Goal: Find specific page/section: Find specific page/section

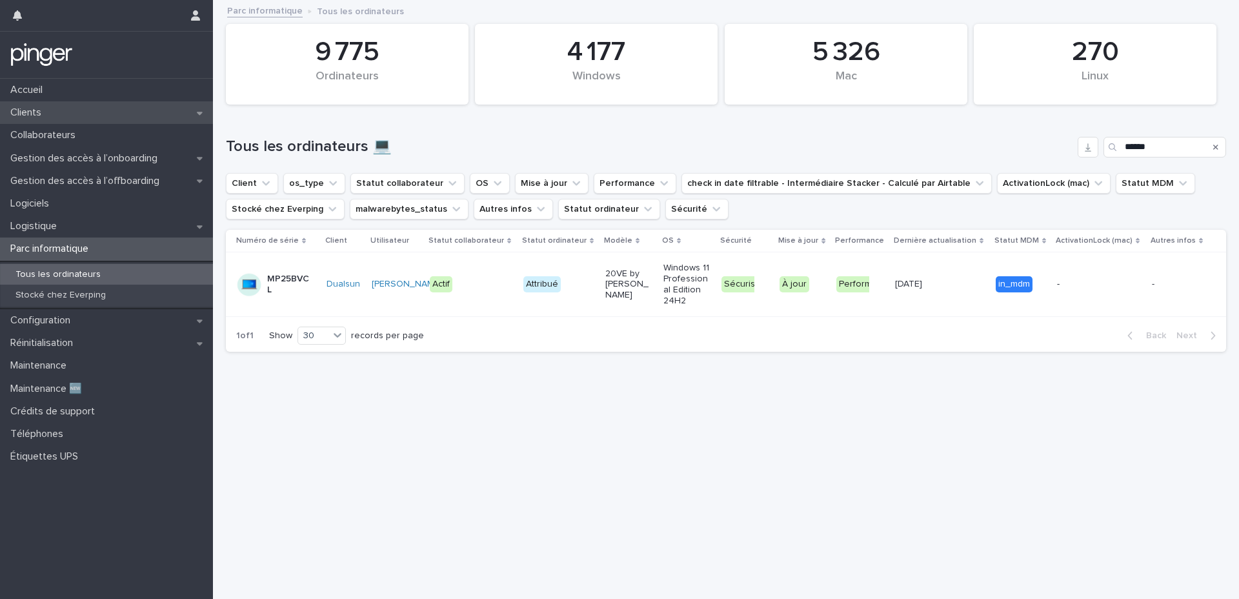
click at [109, 111] on div "Clients" at bounding box center [106, 112] width 213 height 23
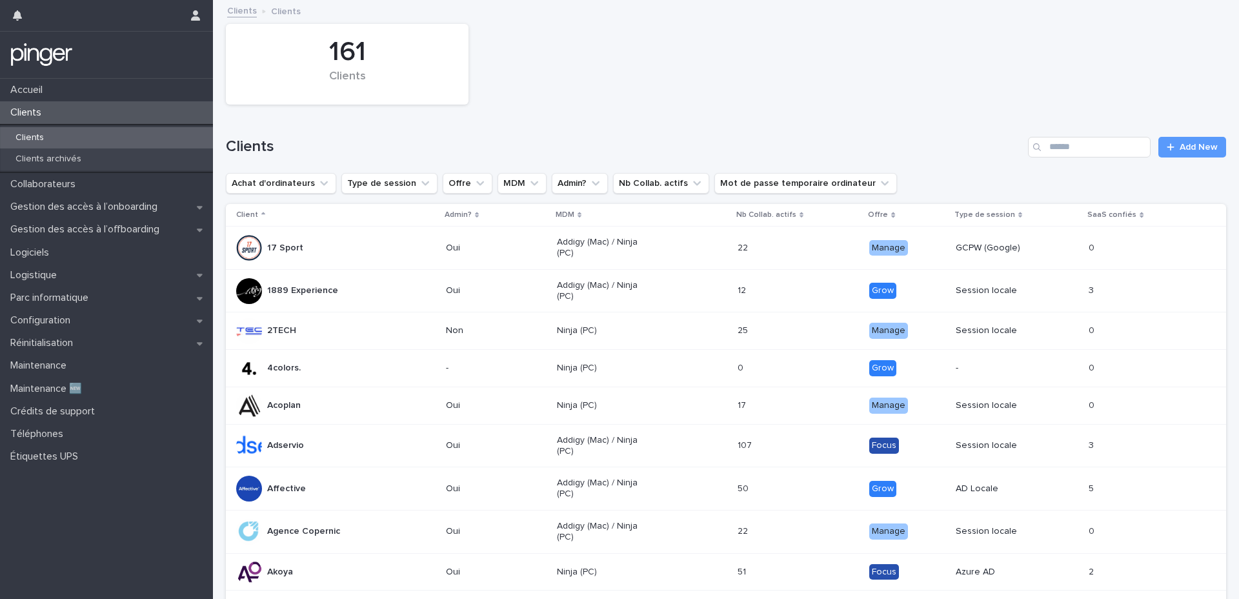
click at [78, 111] on div "Clients" at bounding box center [106, 112] width 213 height 23
click at [1054, 155] on input "Search" at bounding box center [1089, 147] width 123 height 21
type input "*******"
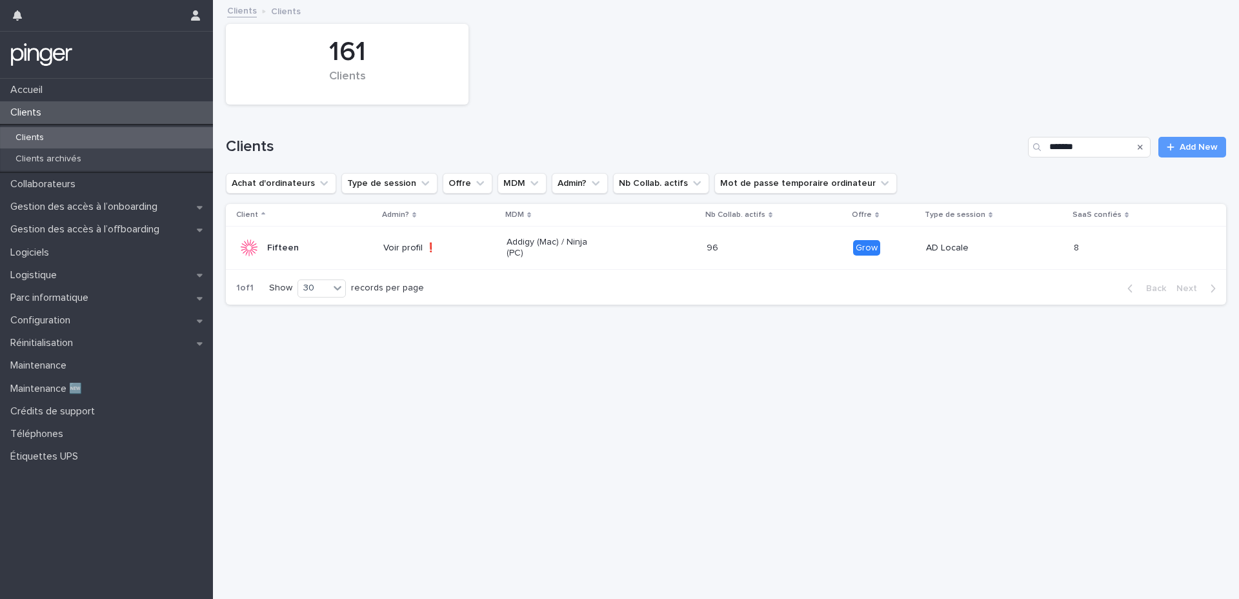
click at [642, 238] on div "Addigy (Mac) / Ninja (PC)" at bounding box center [602, 248] width 190 height 32
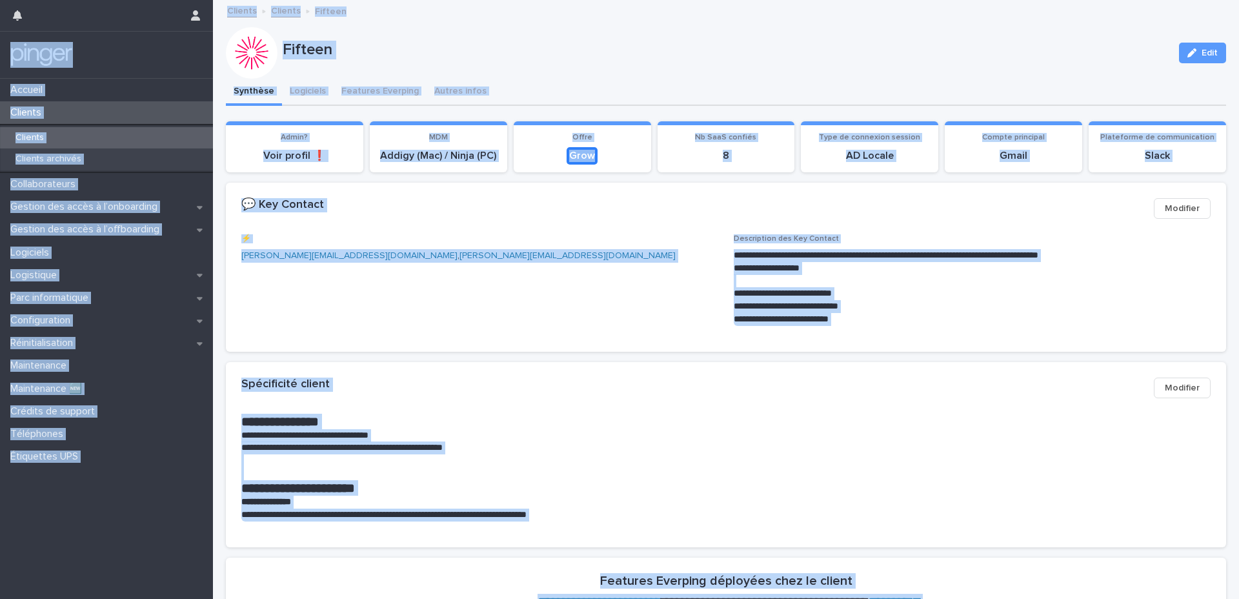
click at [606, 272] on div "⚡️ [PERSON_NAME][EMAIL_ADDRESS][DOMAIN_NAME] , [DOMAIN_NAME][EMAIL_ADDRESS][DOM…" at bounding box center [479, 253] width 477 height 38
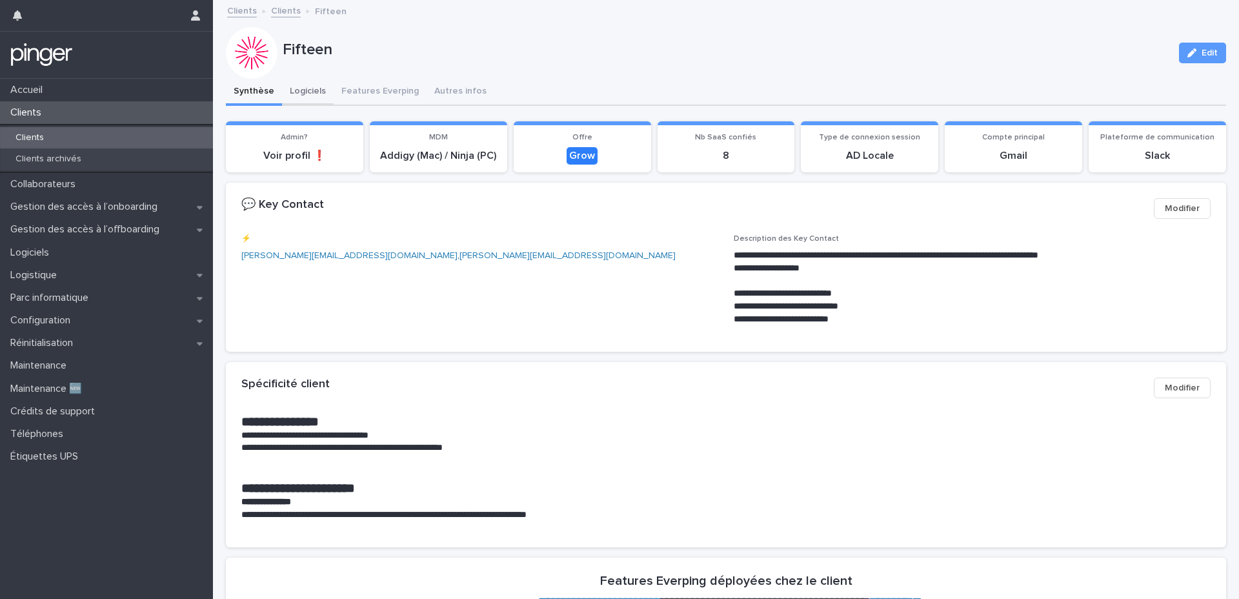
click at [316, 92] on button "Logiciels" at bounding box center [308, 92] width 52 height 27
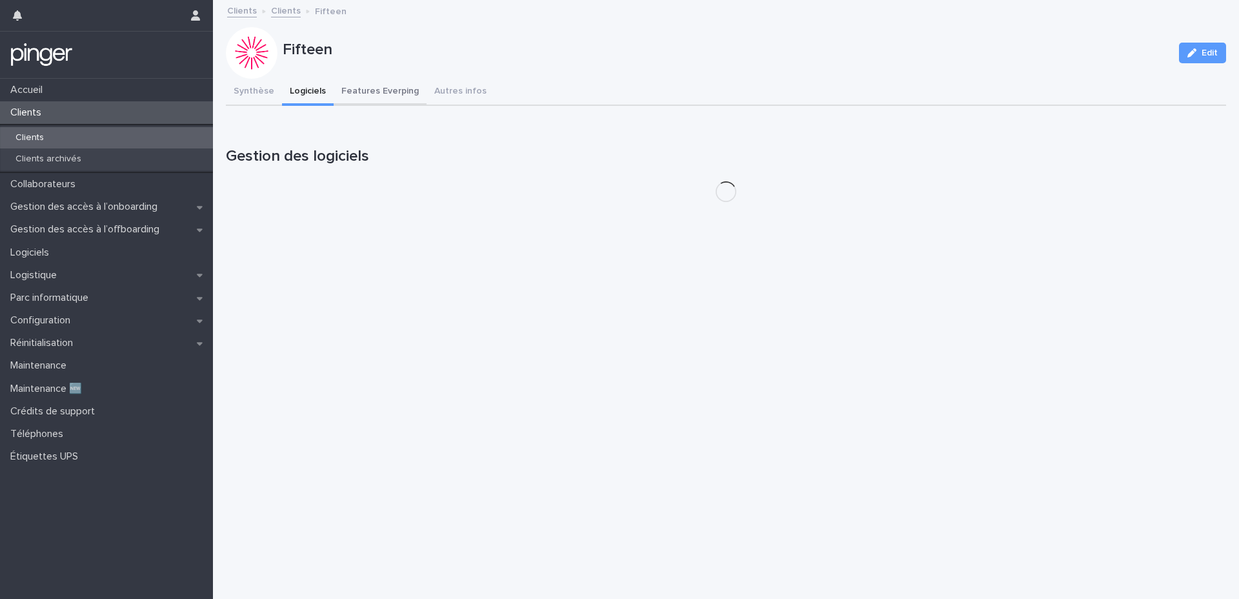
click at [376, 92] on button "Features Everping" at bounding box center [380, 92] width 93 height 27
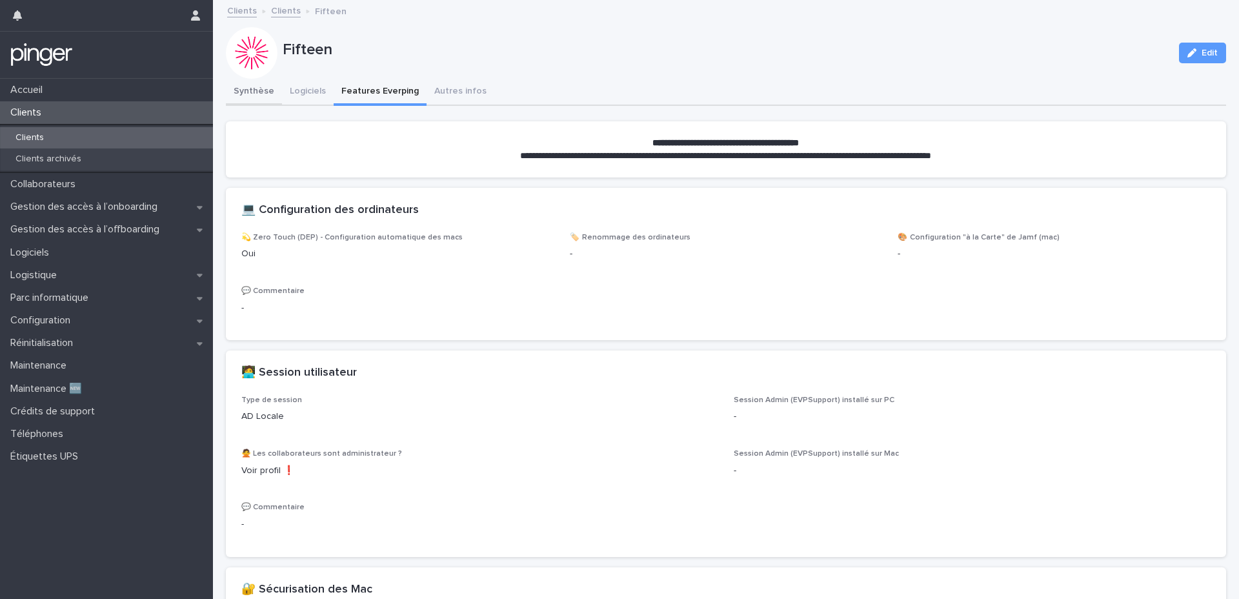
click at [260, 94] on button "Synthèse" at bounding box center [254, 92] width 56 height 27
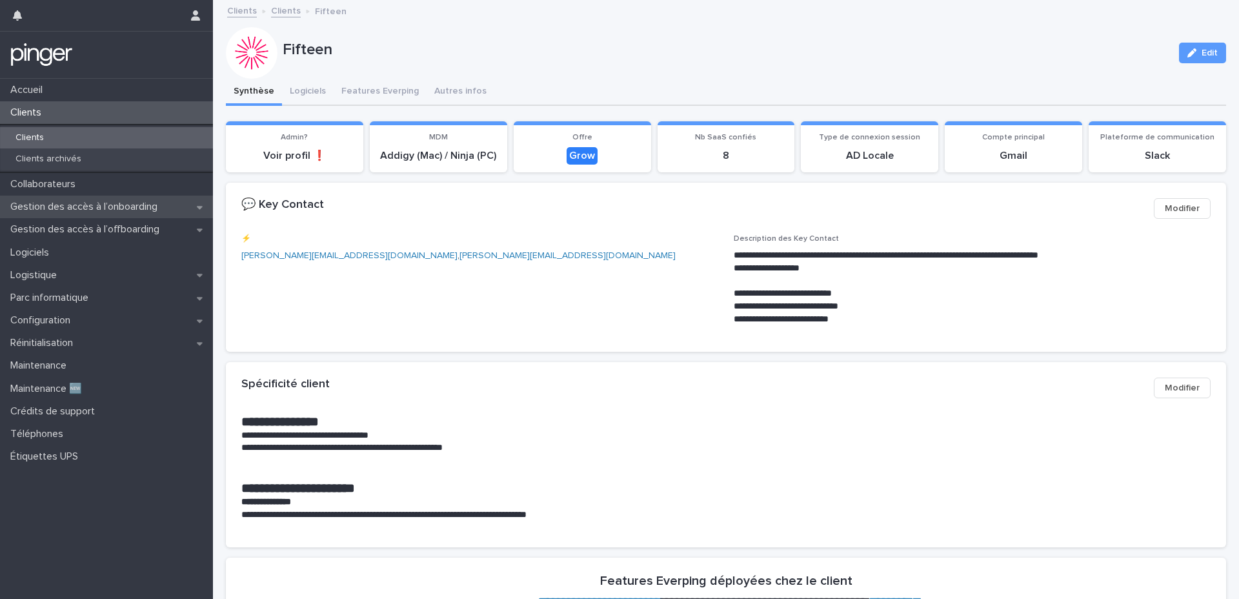
click at [143, 213] on div "Gestion des accès à l’onboarding" at bounding box center [106, 207] width 213 height 23
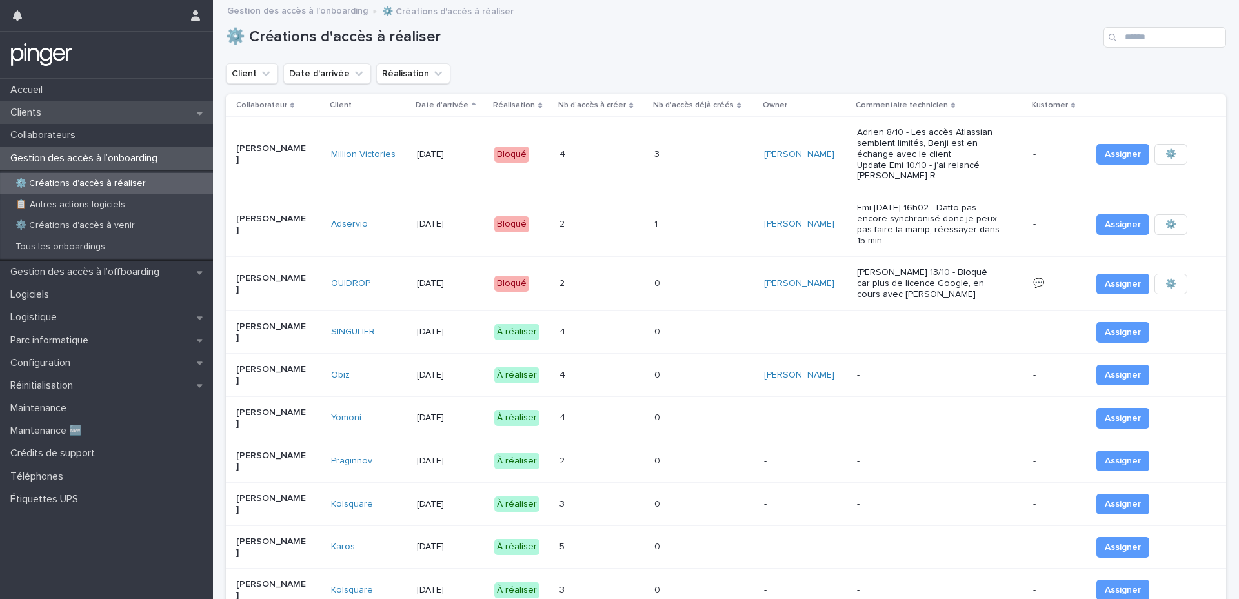
click at [72, 116] on div "Clients" at bounding box center [106, 112] width 213 height 23
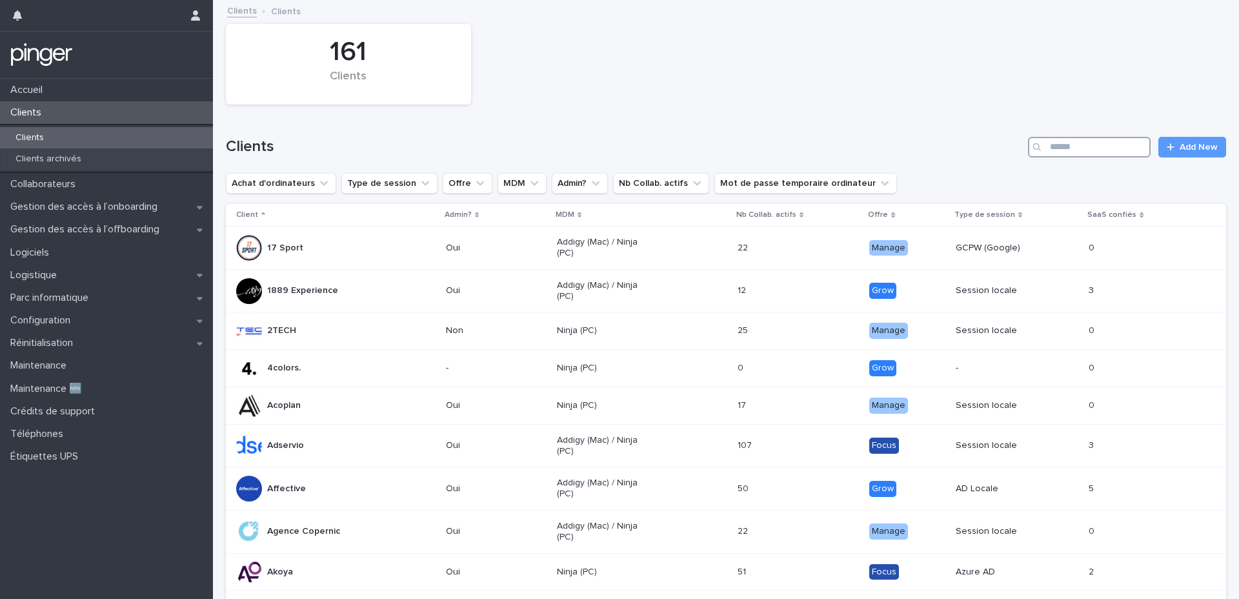
click at [1066, 156] on input "Search" at bounding box center [1089, 147] width 123 height 21
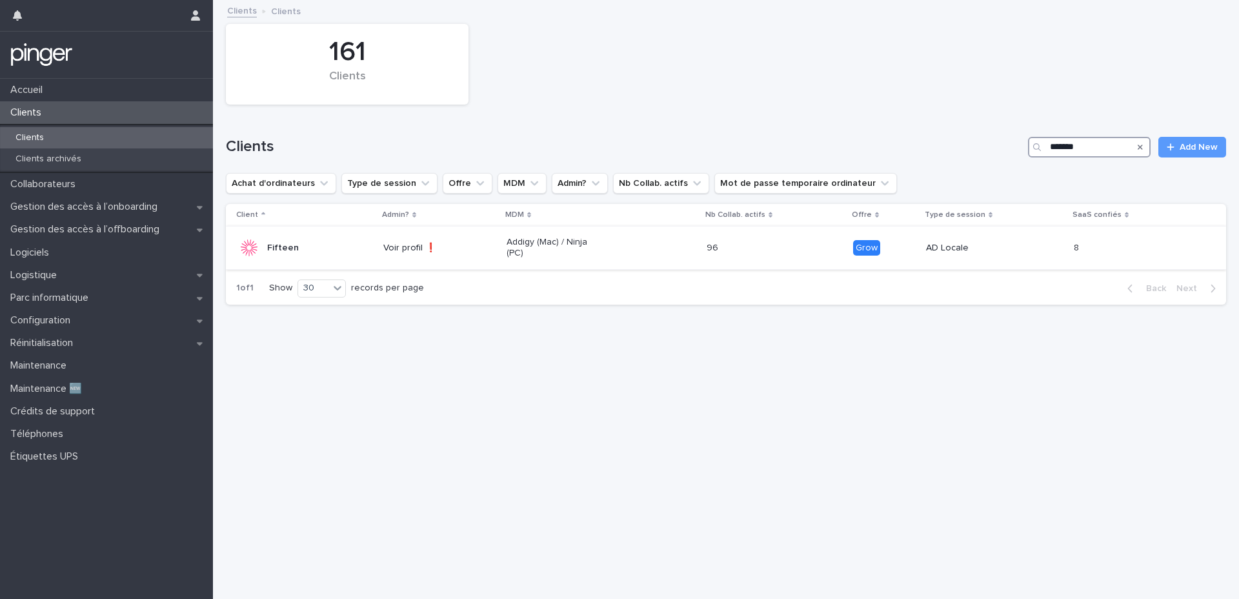
type input "*******"
click at [626, 256] on div "Addigy (Mac) / Ninja (PC)" at bounding box center [602, 248] width 190 height 32
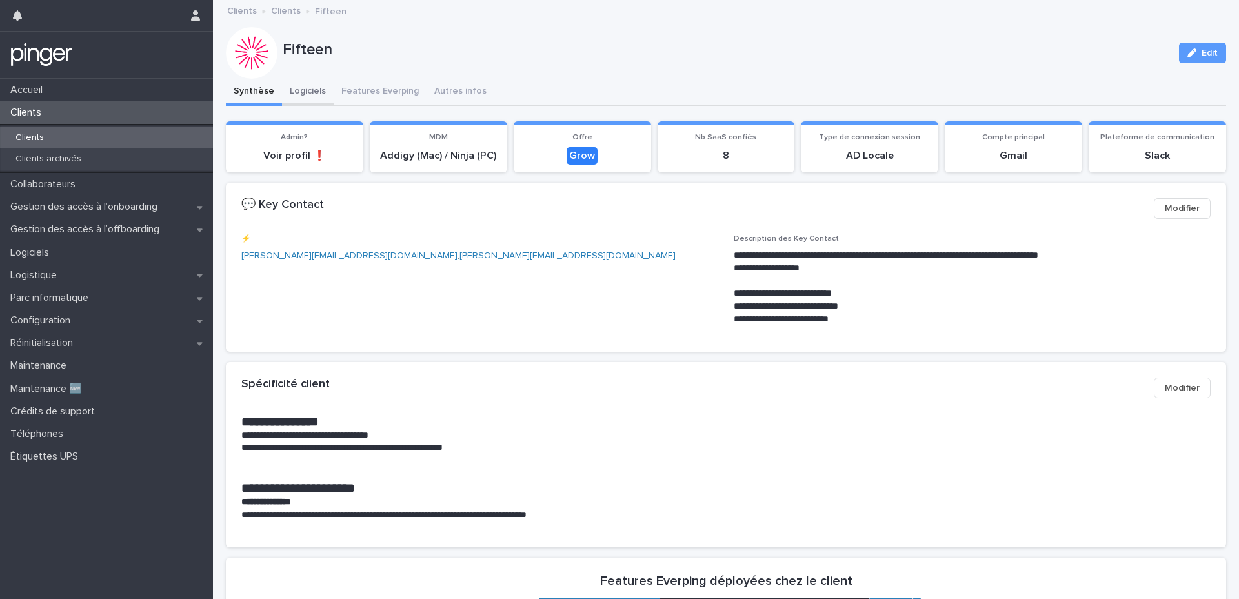
click at [317, 97] on button "Logiciels" at bounding box center [308, 92] width 52 height 27
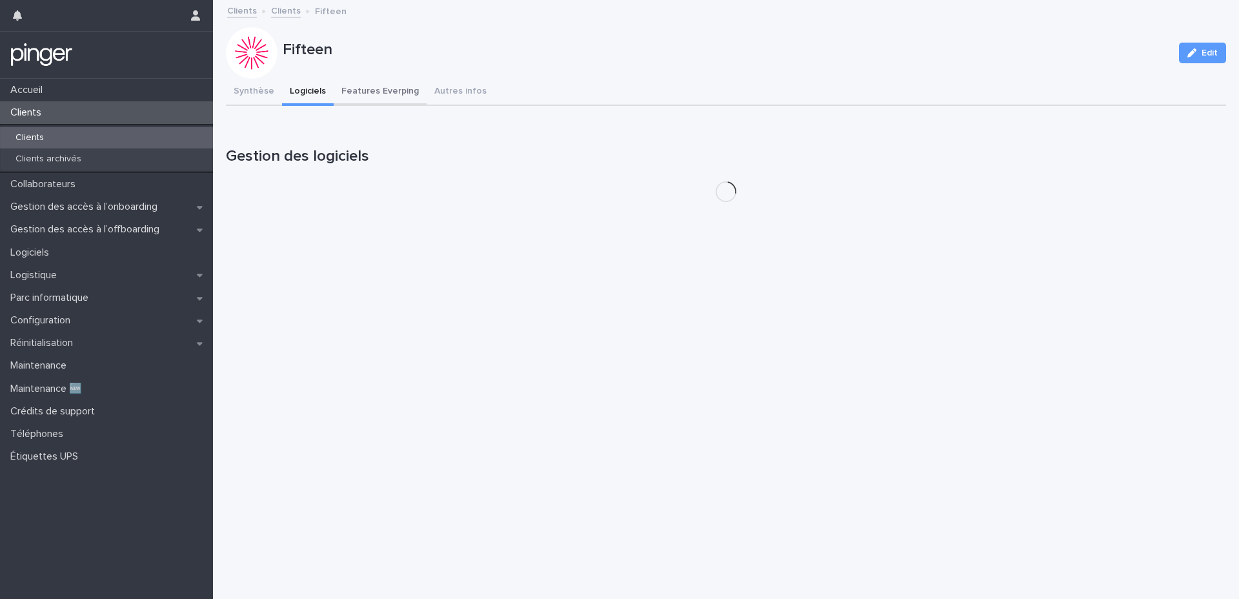
click at [396, 97] on button "Features Everping" at bounding box center [380, 92] width 93 height 27
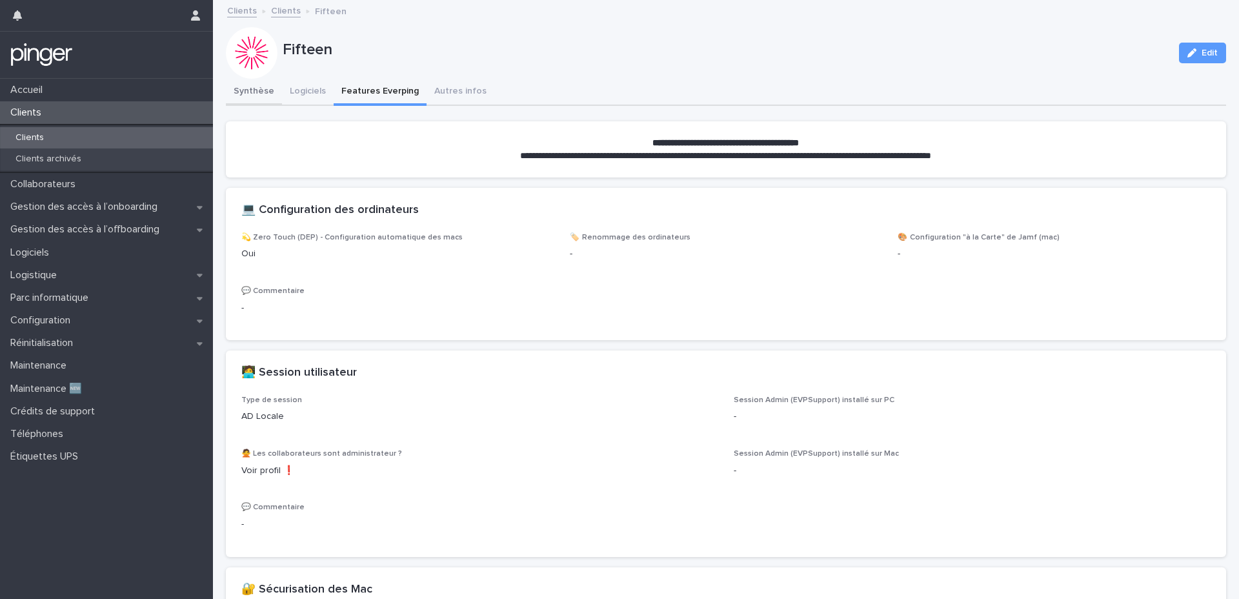
click at [266, 94] on button "Synthèse" at bounding box center [254, 92] width 56 height 27
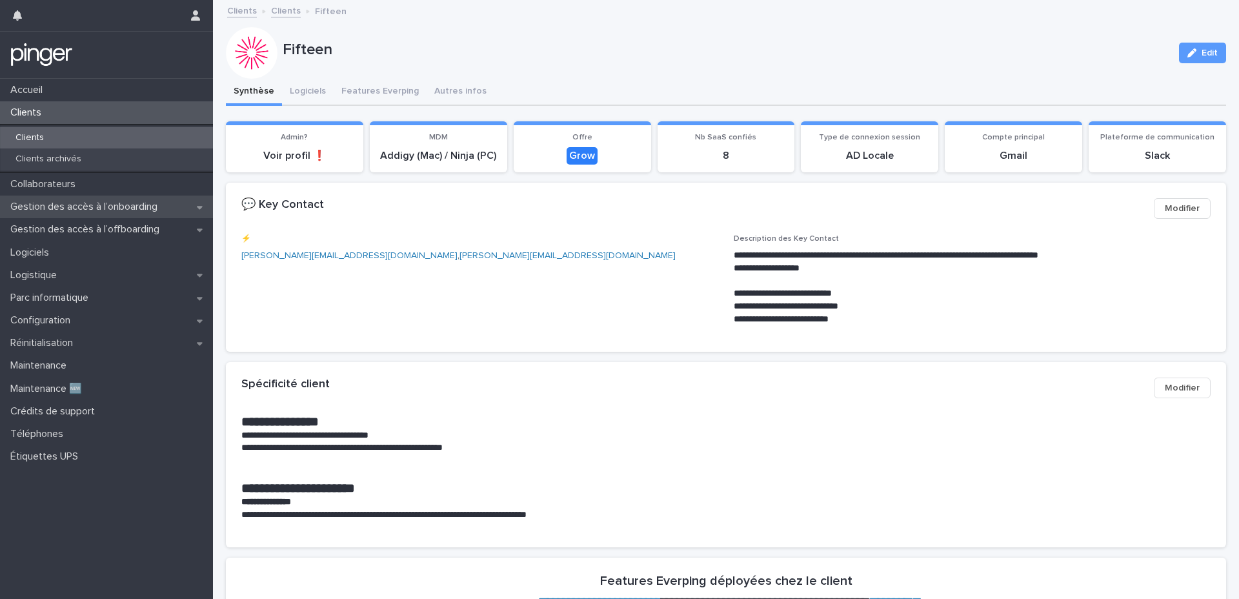
click at [125, 213] on div "Gestion des accès à l’onboarding" at bounding box center [106, 207] width 213 height 23
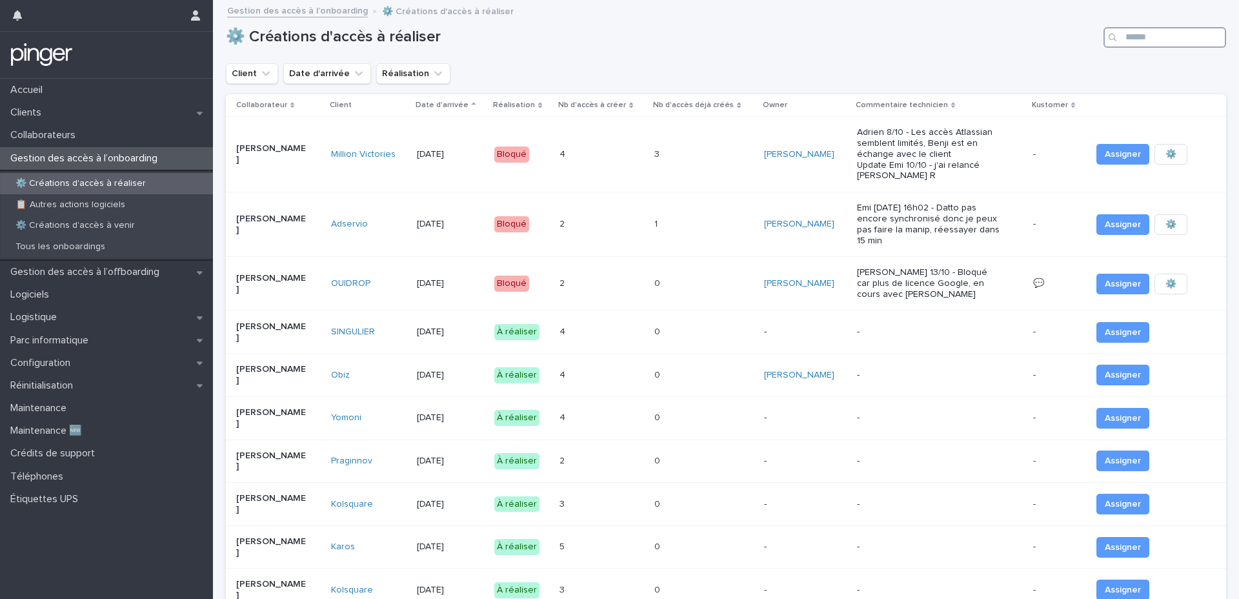
click at [1150, 38] on input "Search" at bounding box center [1165, 37] width 123 height 21
type input "******"
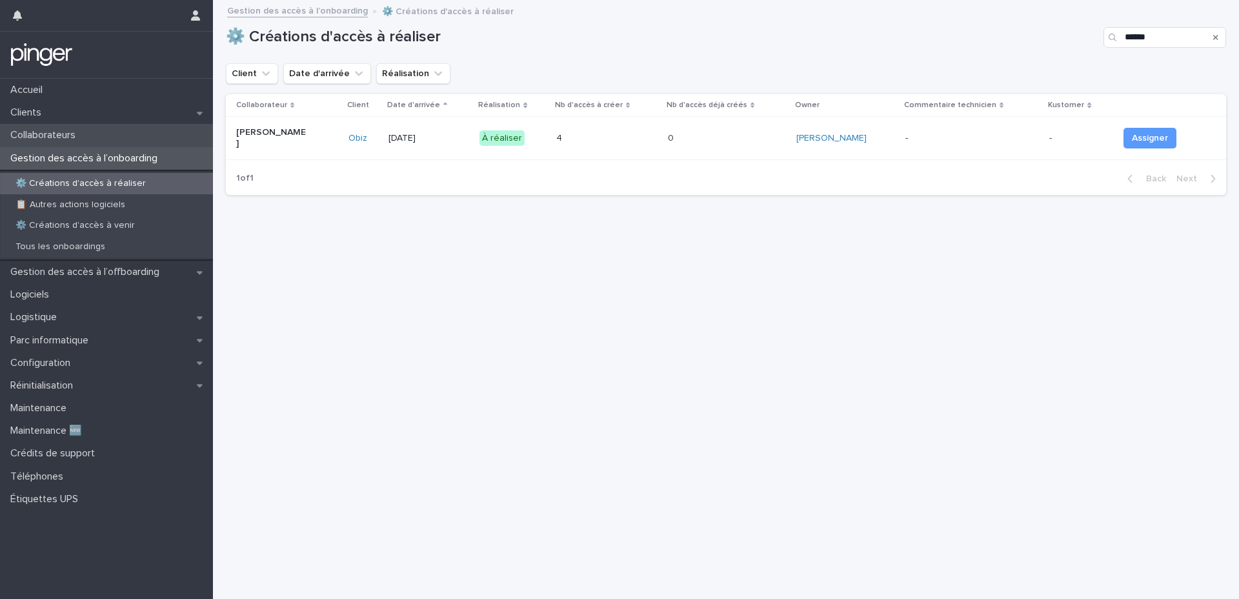
click at [125, 139] on div "Collaborateurs" at bounding box center [106, 135] width 213 height 23
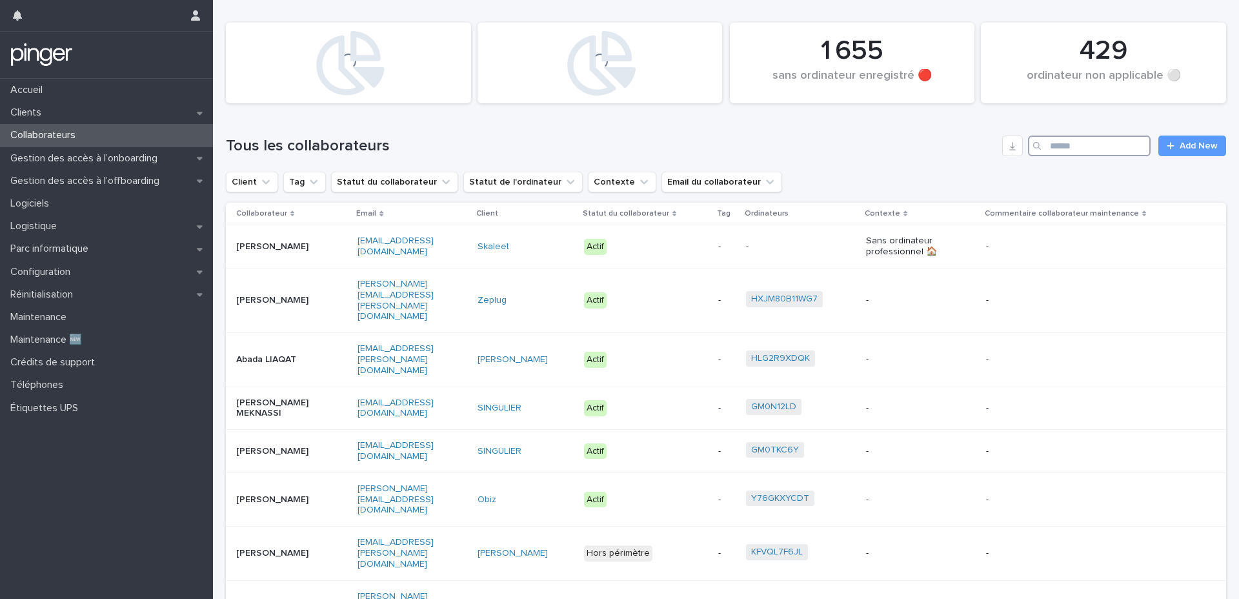
click at [1069, 149] on input "Search" at bounding box center [1089, 146] width 123 height 21
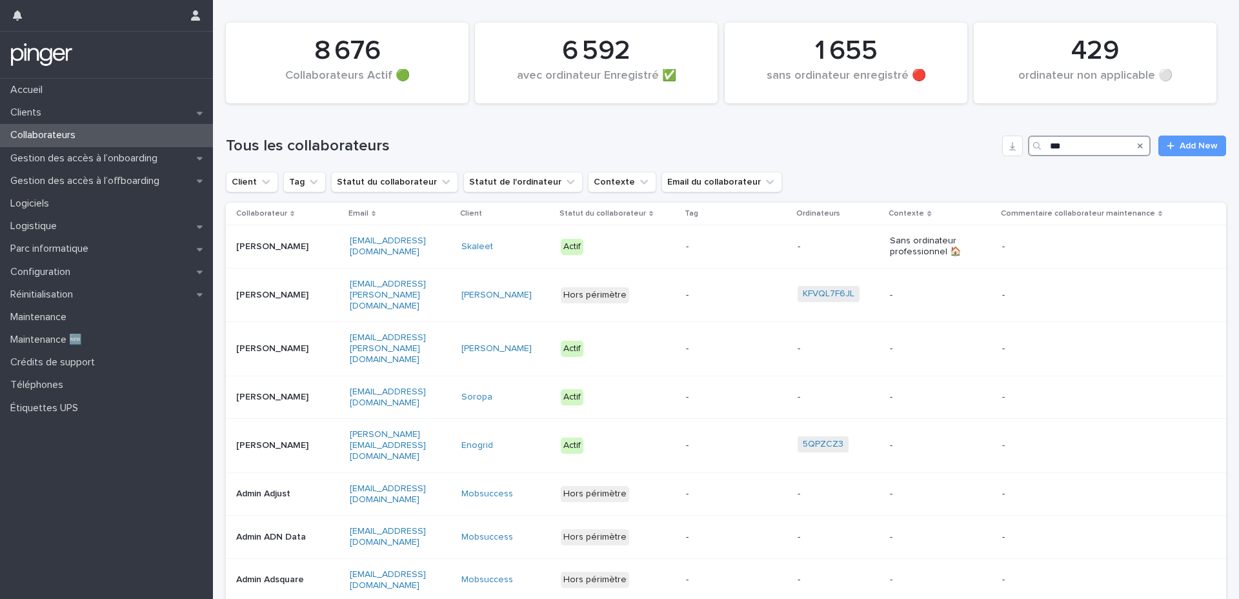
type input "***"
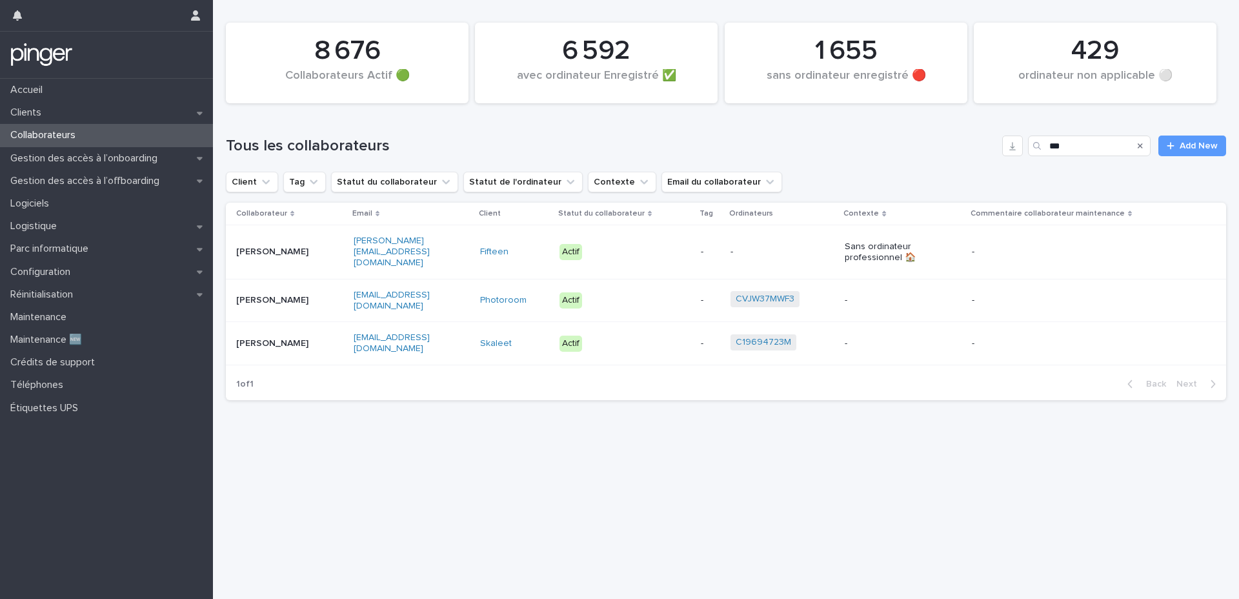
click at [287, 260] on td "[PERSON_NAME]" at bounding box center [287, 252] width 123 height 54
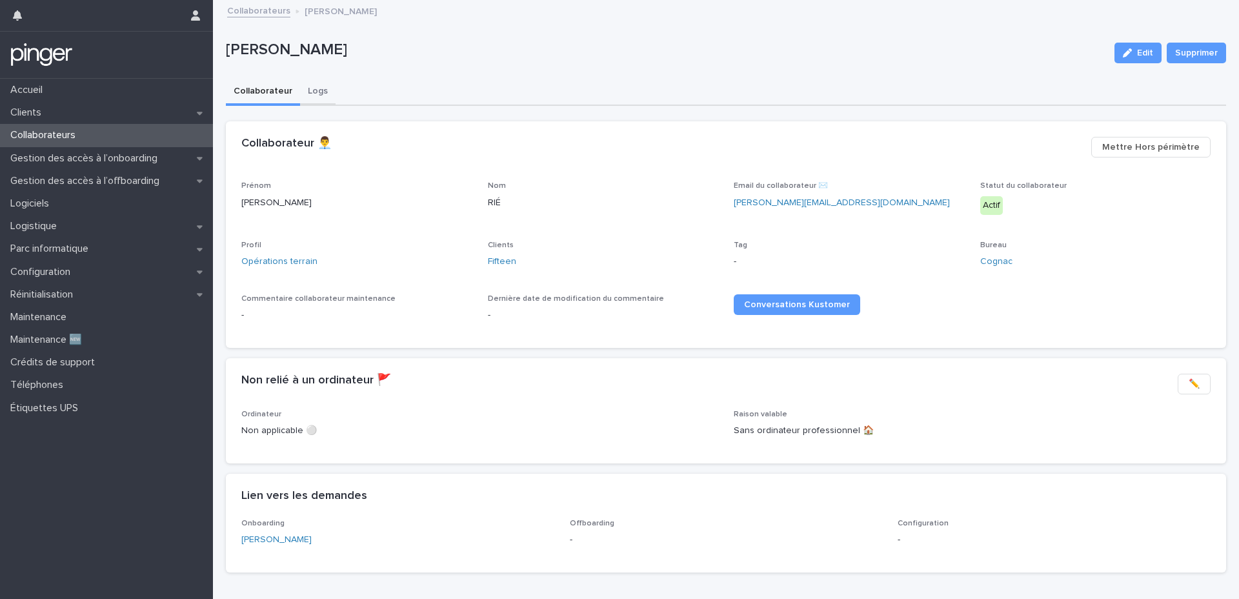
click at [316, 89] on button "Logs" at bounding box center [318, 92] width 36 height 27
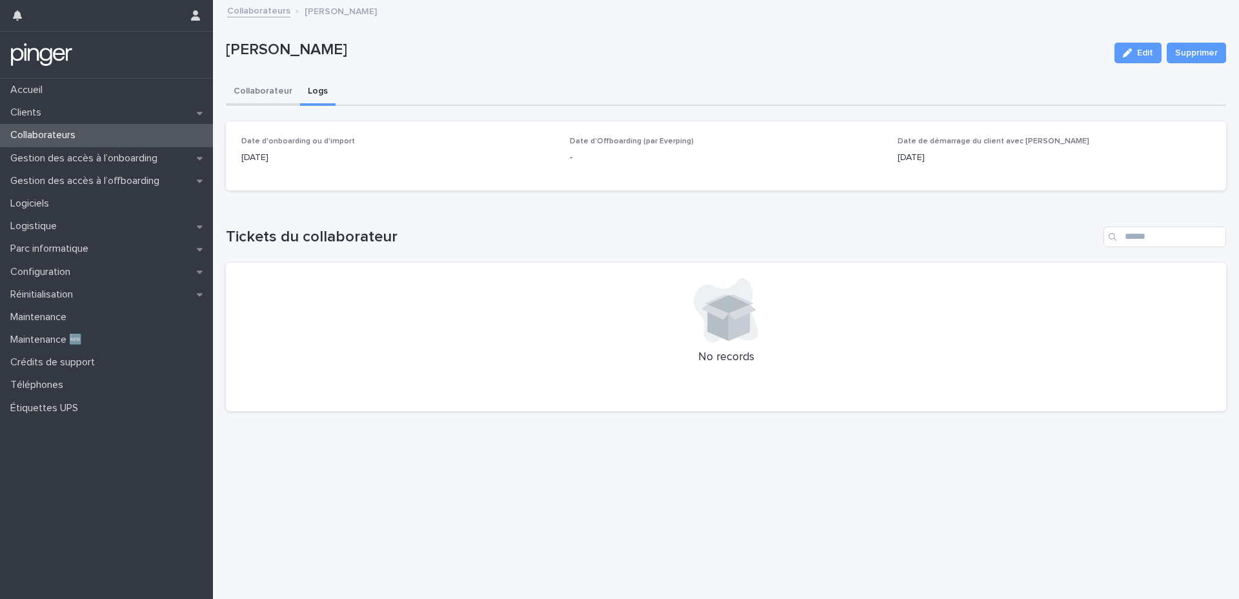
click at [278, 101] on button "Collaborateur" at bounding box center [263, 92] width 74 height 27
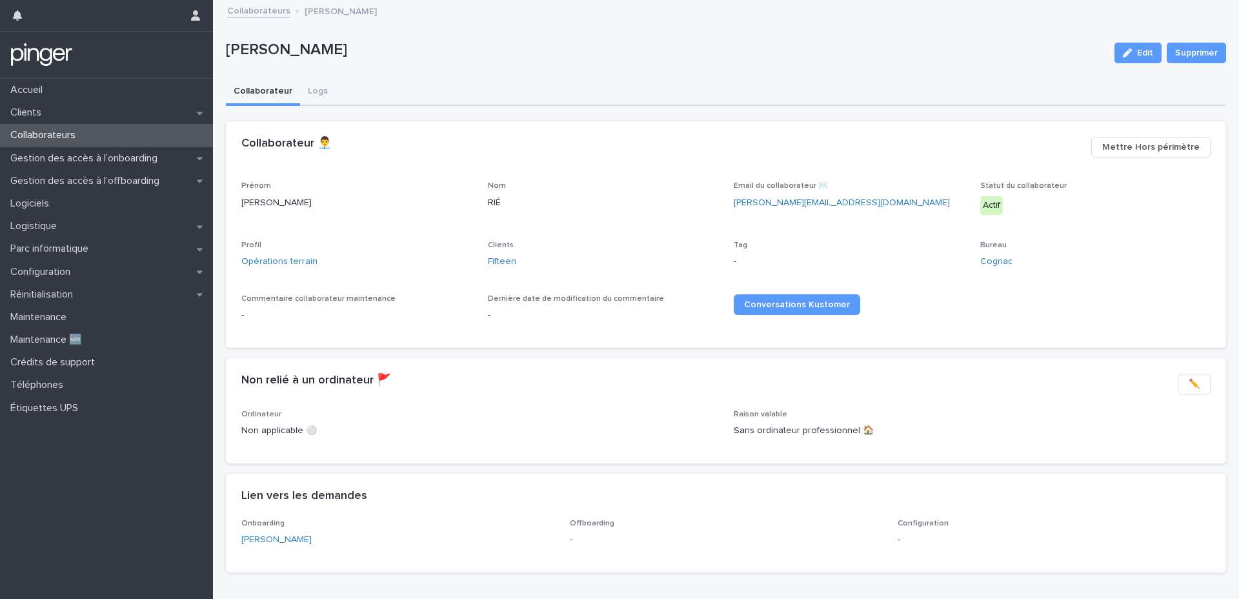
click at [88, 135] on div "Collaborateurs" at bounding box center [106, 135] width 213 height 23
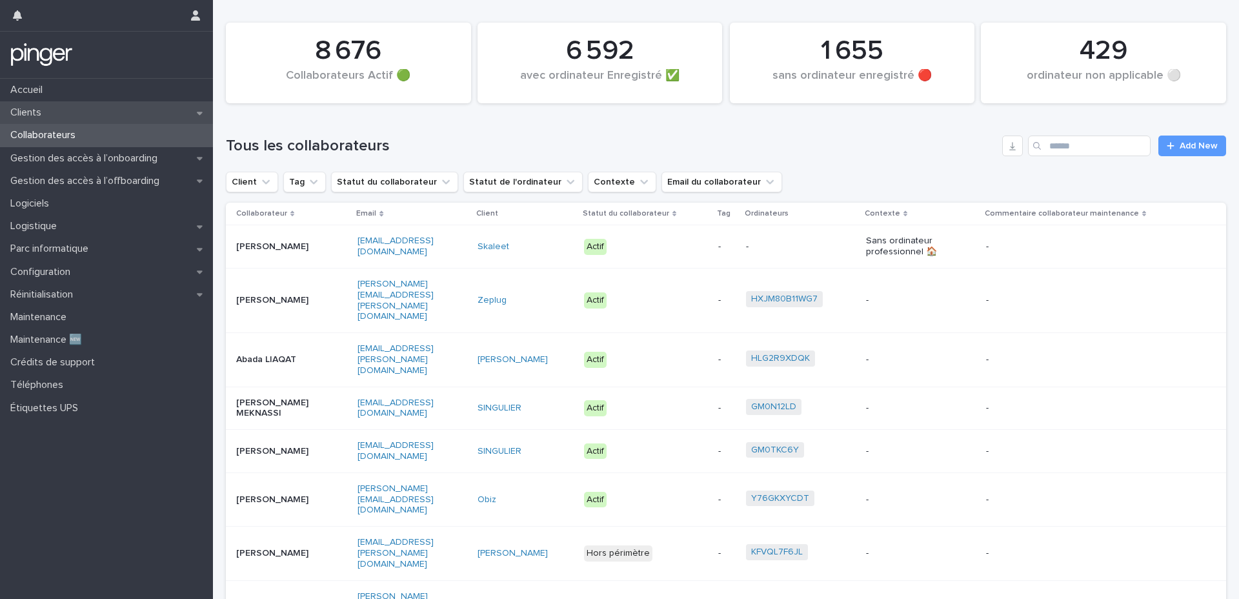
click at [157, 117] on div "Clients" at bounding box center [106, 112] width 213 height 23
